Goal: Transaction & Acquisition: Purchase product/service

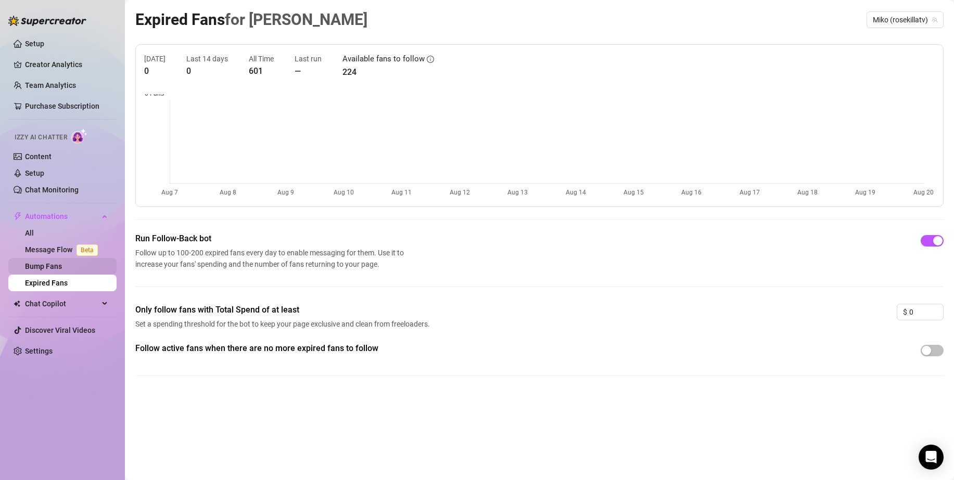
click at [62, 262] on link "Bump Fans" at bounding box center [43, 266] width 37 height 8
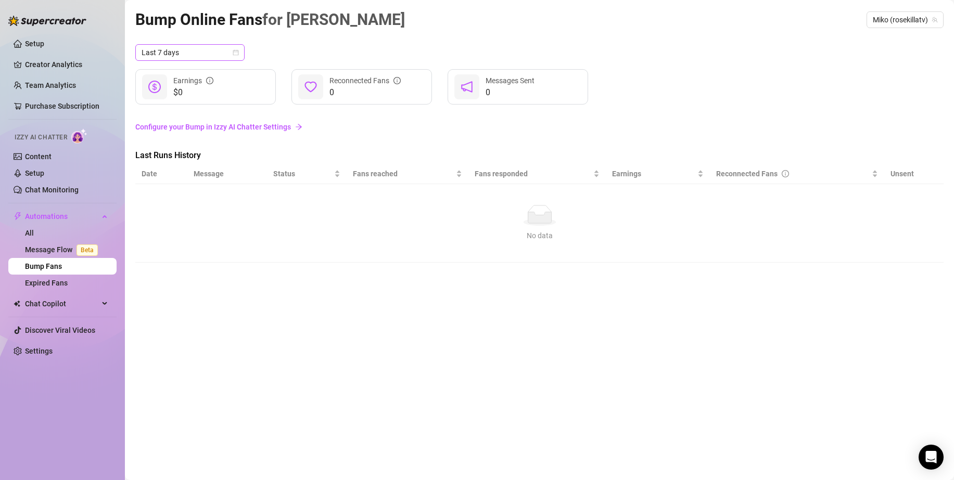
click at [217, 52] on span "Last 7 days" at bounding box center [190, 53] width 97 height 16
click at [79, 108] on link "Purchase Subscription" at bounding box center [62, 106] width 74 height 8
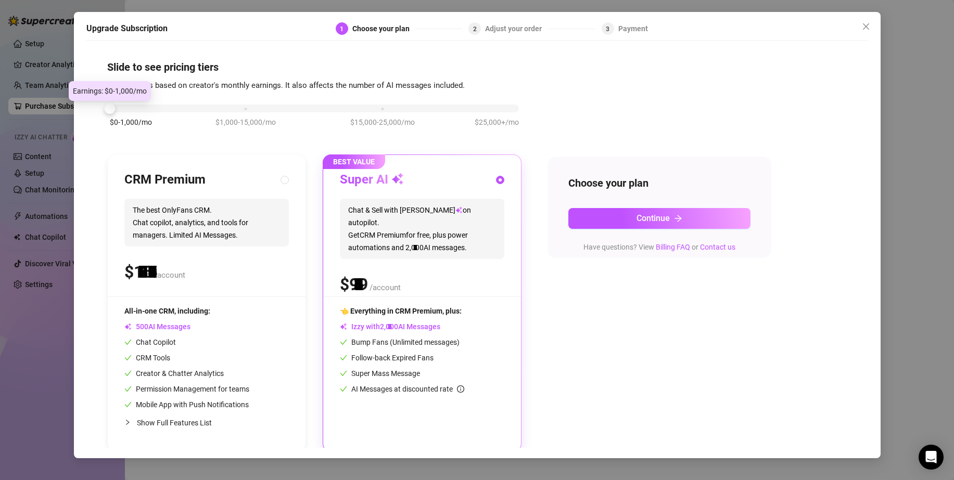
drag, startPoint x: 246, startPoint y: 110, endPoint x: 116, endPoint y: 131, distance: 132.4
click at [116, 131] on div "$0-1,000/mo $1,000-15,000/mo $15,000-25,000/mo $25,000+/mo" at bounding box center [314, 121] width 414 height 59
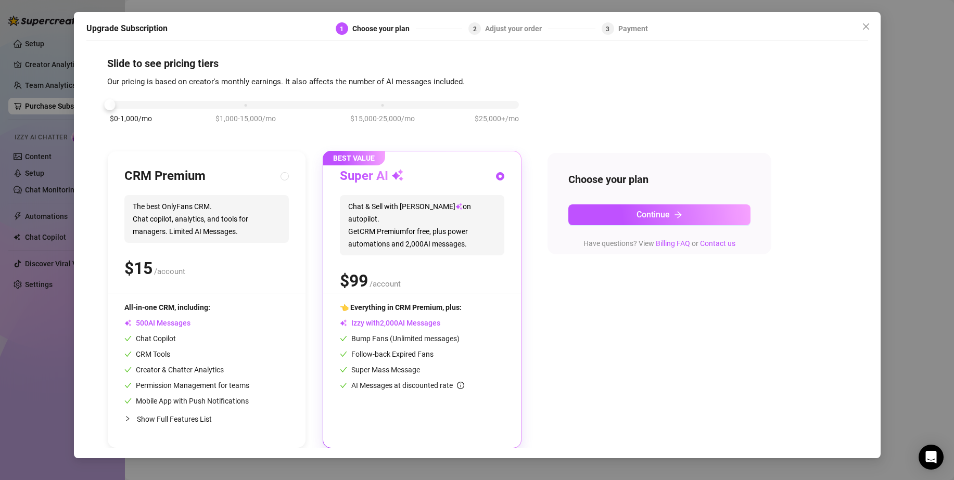
scroll to position [5, 0]
click at [207, 416] on span "Show Full Features List" at bounding box center [174, 419] width 75 height 8
radio input "true"
radio input "false"
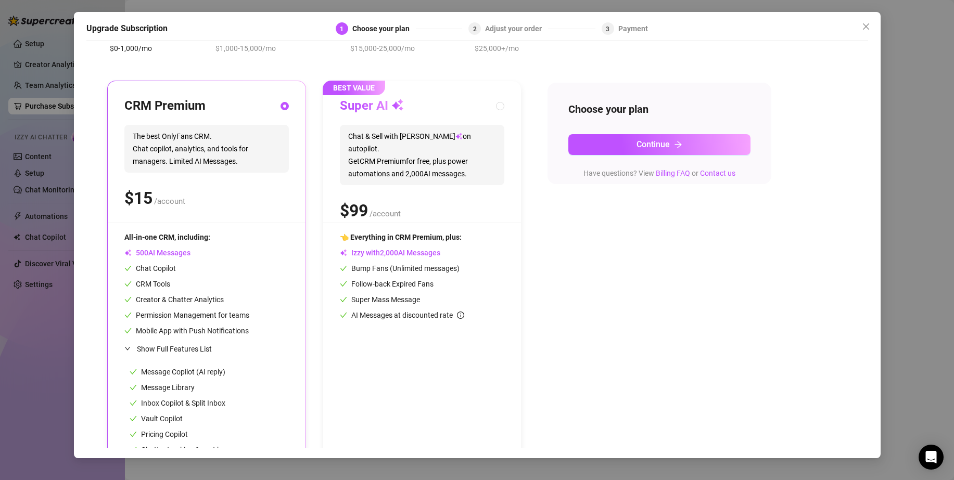
scroll to position [151, 0]
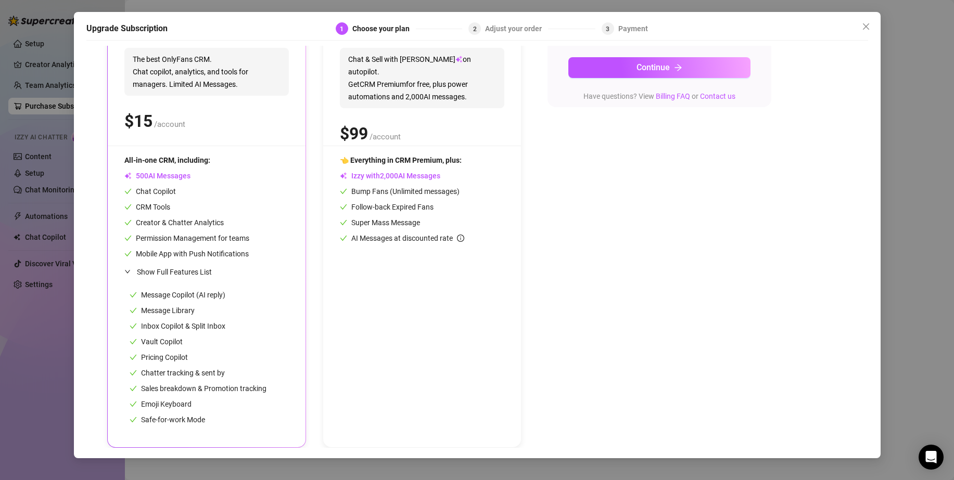
click at [918, 293] on div "Upgrade Subscription 1 Choose your plan 2 Adjust your order 3 Payment Slide to …" at bounding box center [477, 240] width 954 height 480
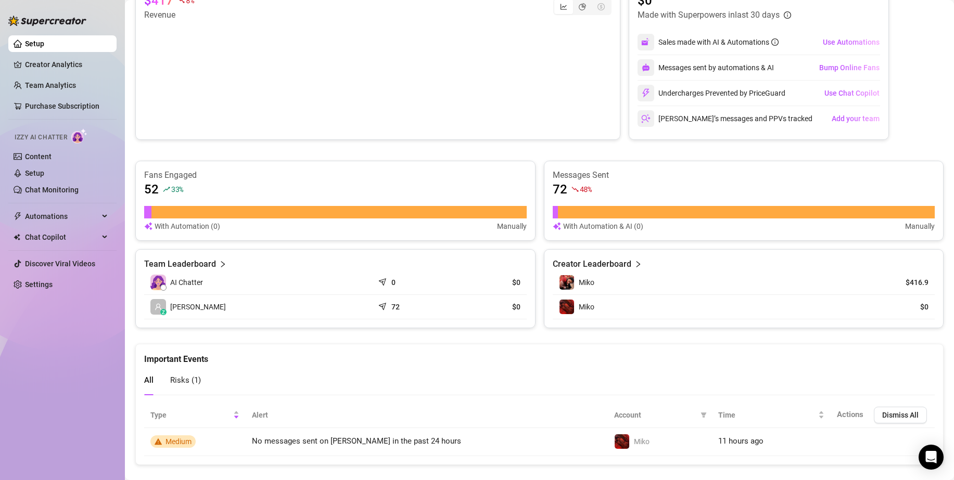
scroll to position [461, 0]
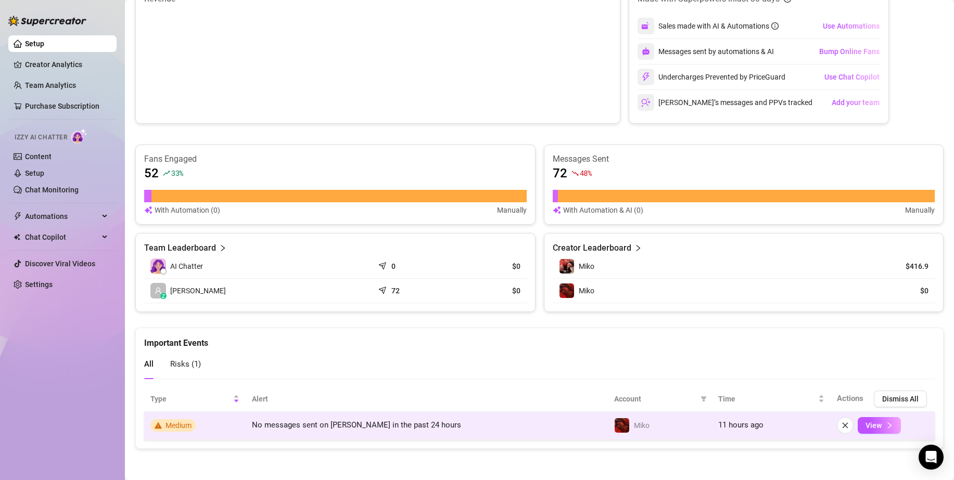
click at [191, 427] on span "Medium" at bounding box center [179, 426] width 26 height 8
